Goal: Task Accomplishment & Management: Manage account settings

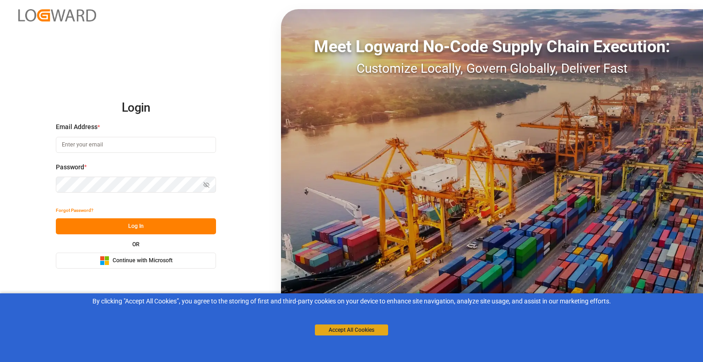
click at [339, 328] on button "Accept All Cookies" at bounding box center [351, 330] width 73 height 11
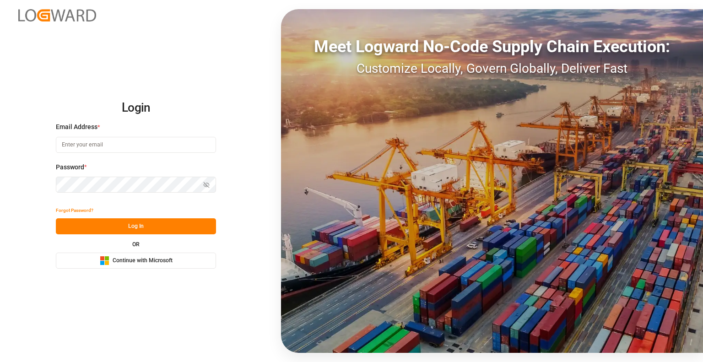
click at [123, 262] on span "Continue with Microsoft" at bounding box center [143, 261] width 60 height 8
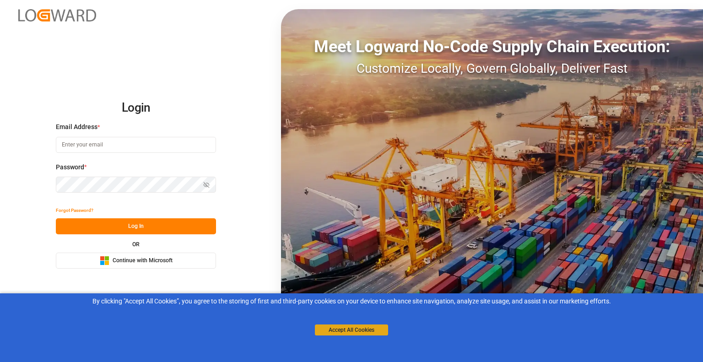
click at [369, 329] on button "Accept All Cookies" at bounding box center [351, 330] width 73 height 11
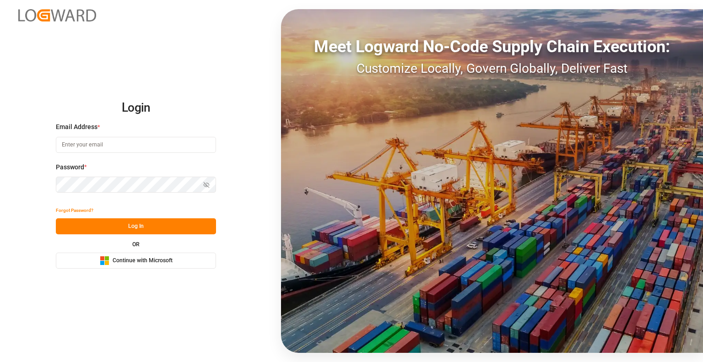
click at [134, 261] on span "Continue with Microsoft" at bounding box center [143, 261] width 60 height 8
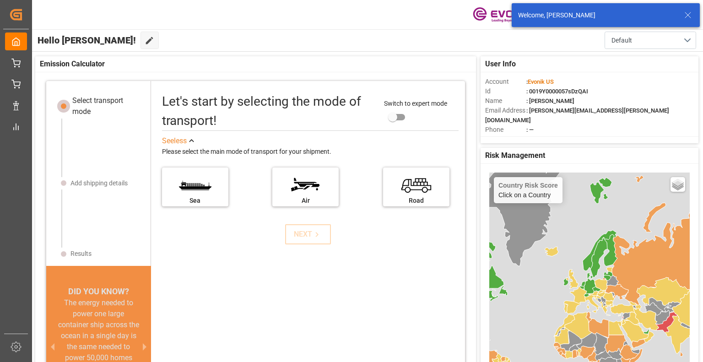
click at [692, 21] on div "Welcome, Ricardo Burgos" at bounding box center [606, 15] width 188 height 24
click at [689, 17] on icon at bounding box center [688, 15] width 11 height 11
